Goal: Use online tool/utility: Use online tool/utility

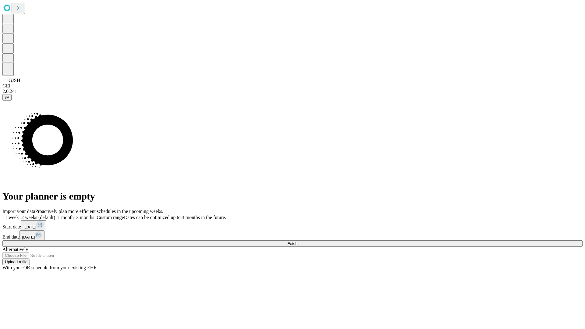
click at [297, 241] on span "Fetch" at bounding box center [292, 243] width 10 height 5
